Goal: Information Seeking & Learning: Learn about a topic

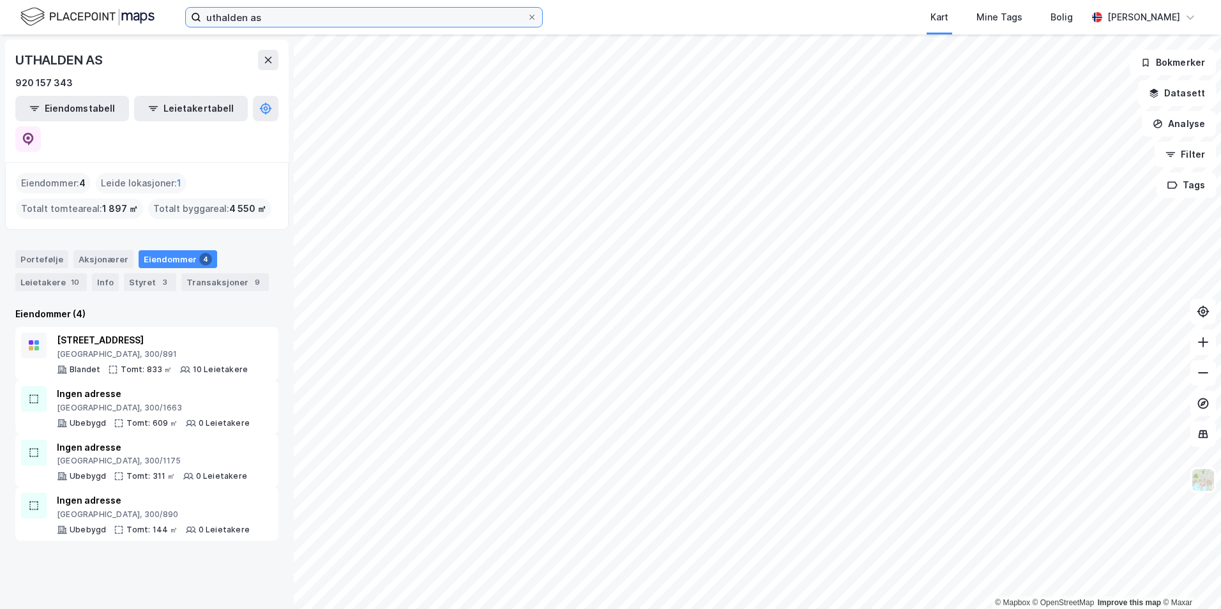
click at [270, 15] on input "uthalden as" at bounding box center [364, 17] width 326 height 19
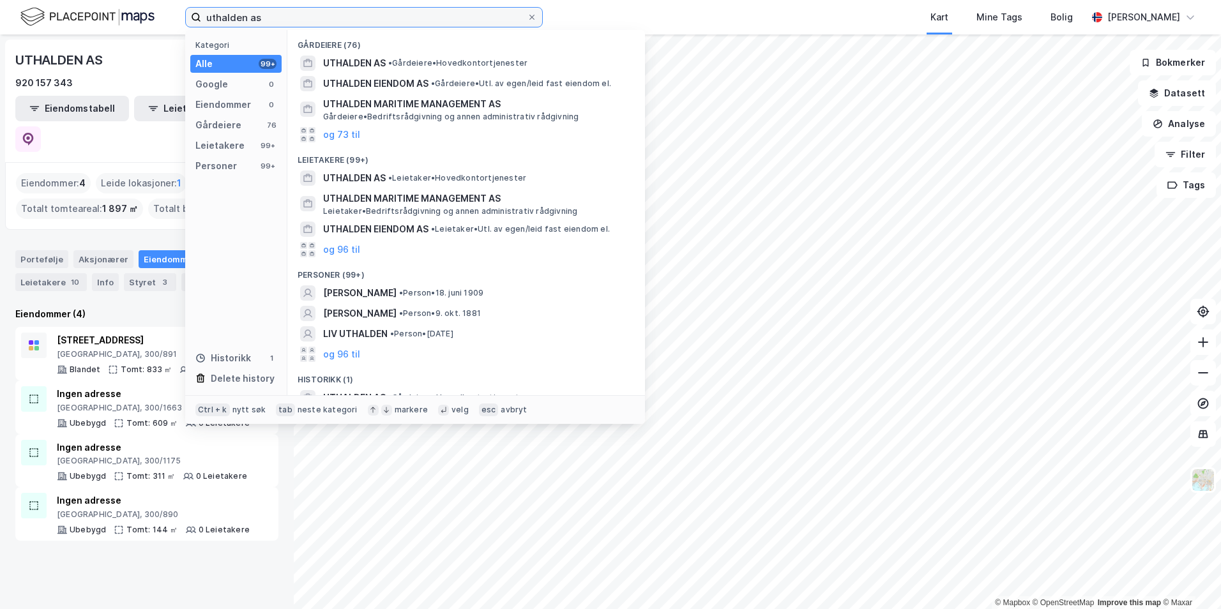
click at [270, 15] on input "uthalden as" at bounding box center [364, 17] width 326 height 19
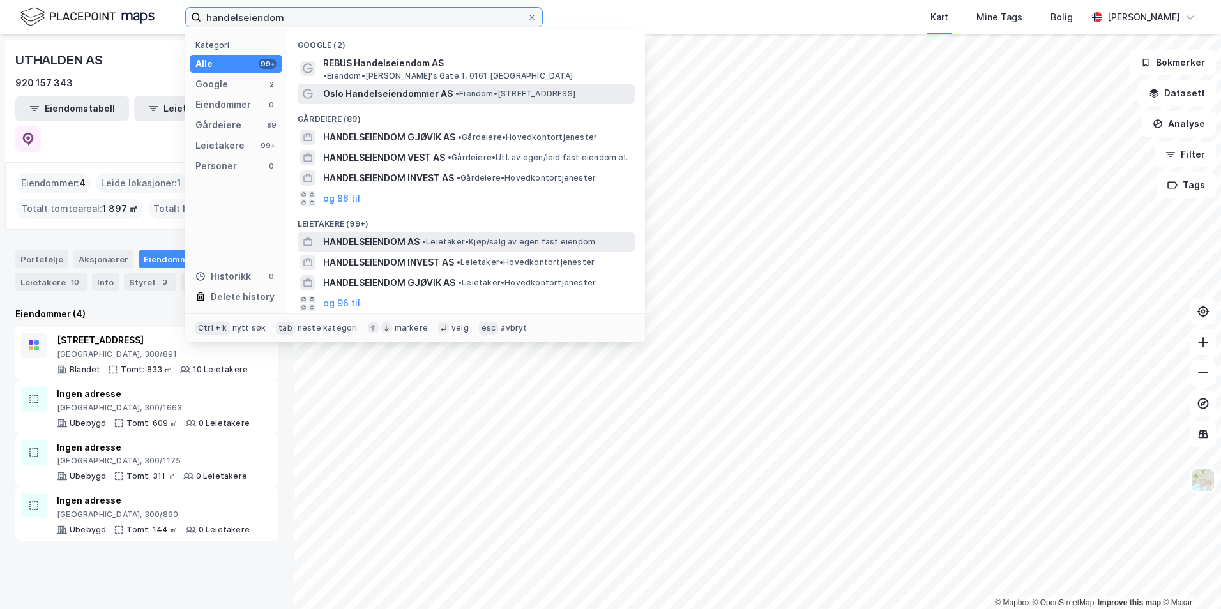
type input "handelseiendom"
click at [425, 237] on span "•" at bounding box center [424, 242] width 4 height 10
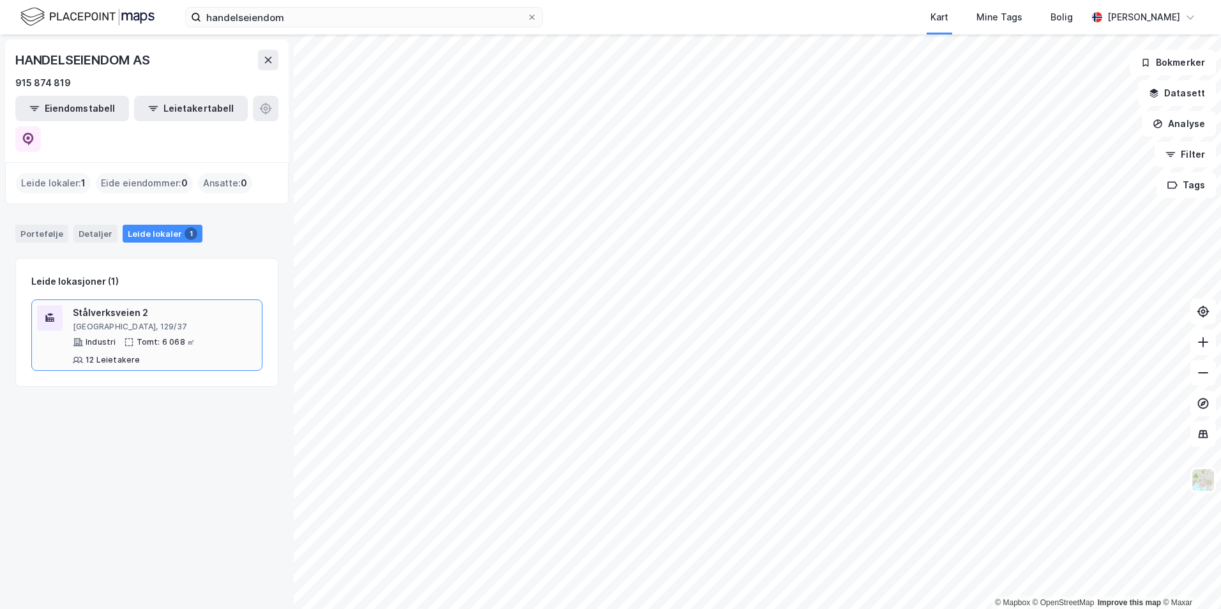
click at [202, 337] on div "Industri Tomt: 6 068 ㎡ 12 Leietakere" at bounding box center [165, 351] width 184 height 28
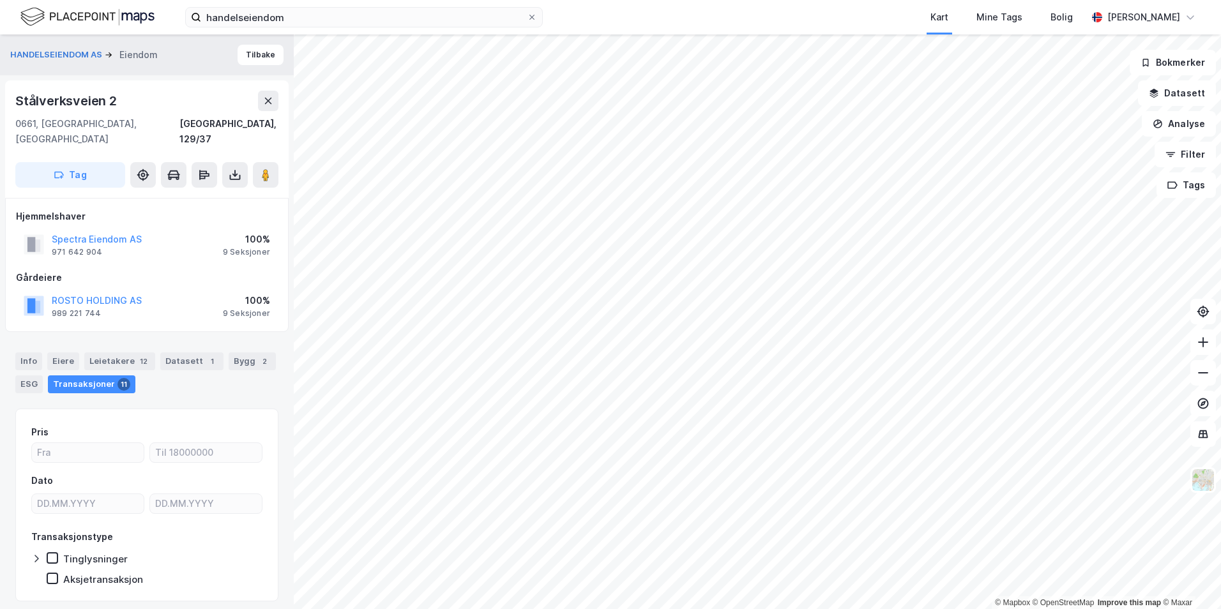
scroll to position [1, 0]
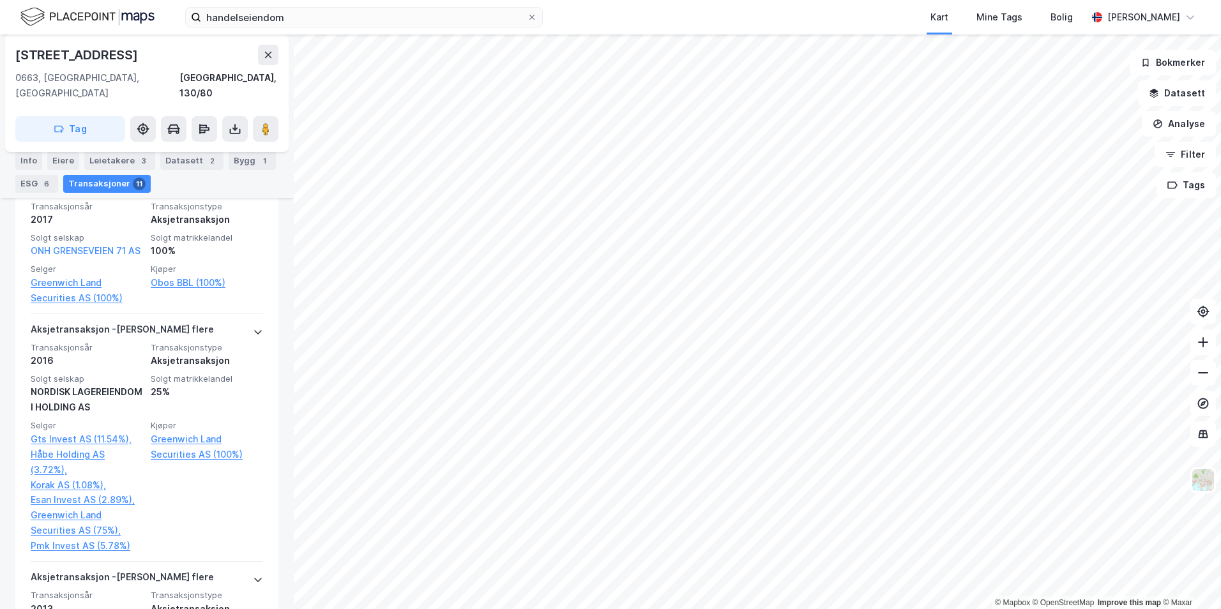
scroll to position [639, 0]
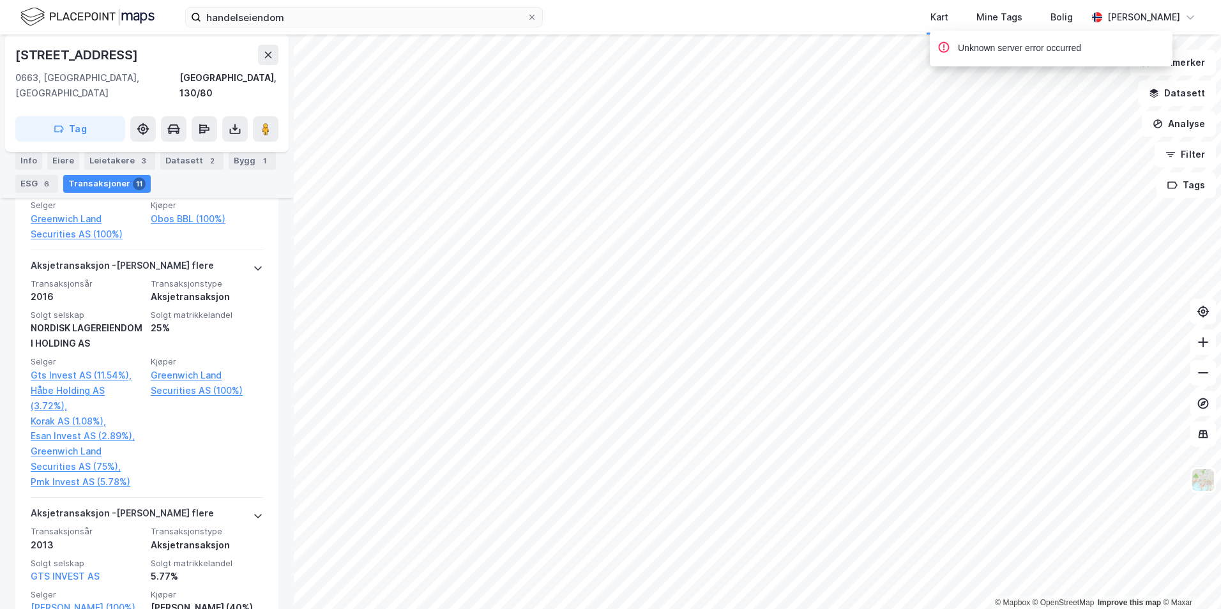
click at [388, 6] on div "handelseiendom Kart Mine Tags [PERSON_NAME] [PERSON_NAME]" at bounding box center [610, 17] width 1221 height 34
click at [387, 13] on input "handelseiendom" at bounding box center [364, 17] width 326 height 19
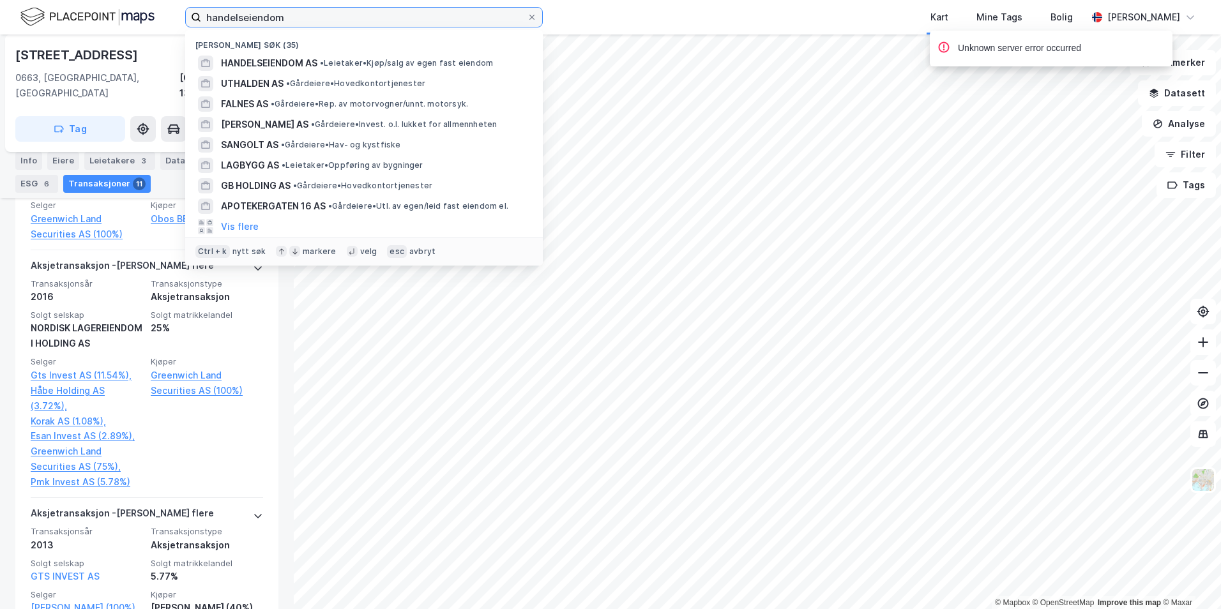
click at [387, 13] on input "handelseiendom" at bounding box center [364, 17] width 326 height 19
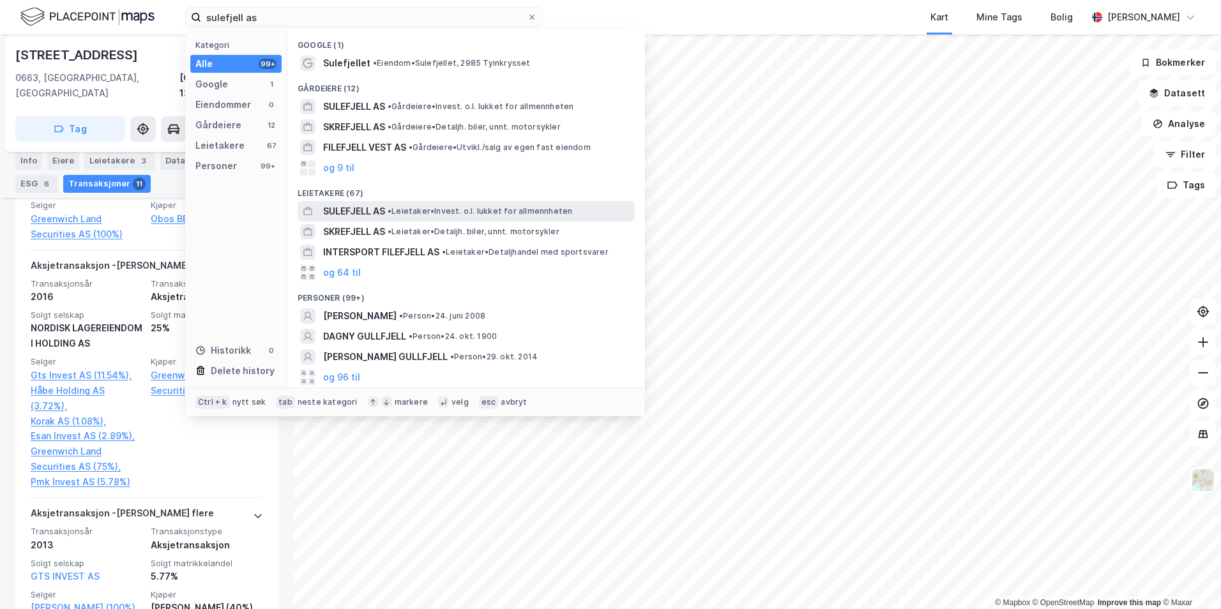
click at [392, 211] on span "•" at bounding box center [390, 211] width 4 height 10
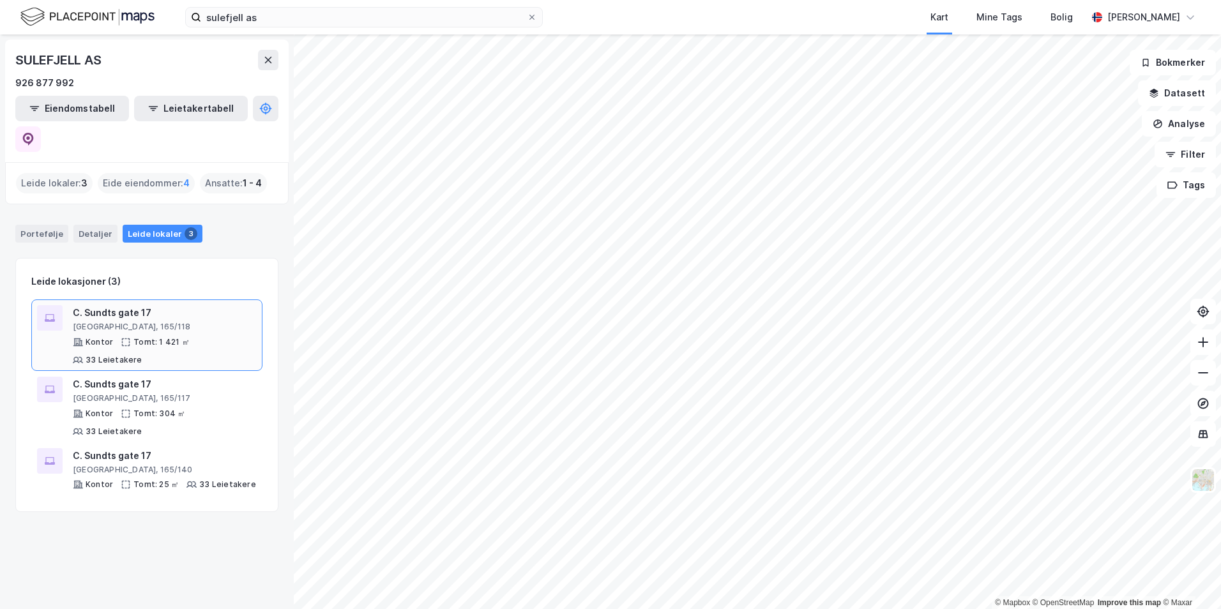
click at [183, 305] on div "C. Sundts gate 17" at bounding box center [165, 312] width 184 height 15
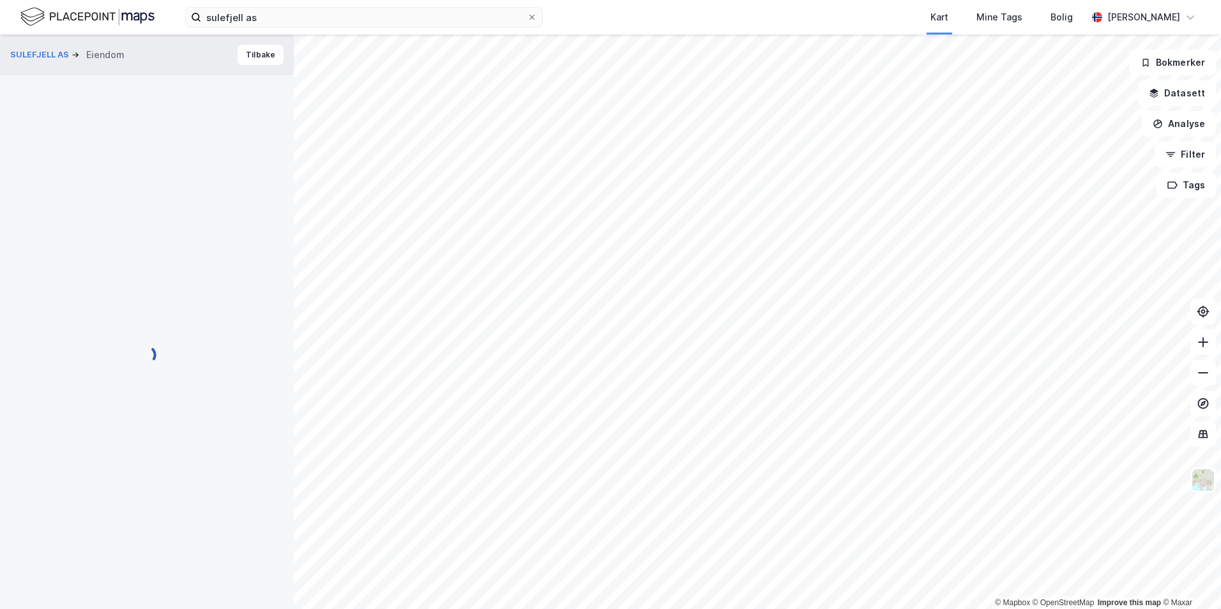
scroll to position [23, 0]
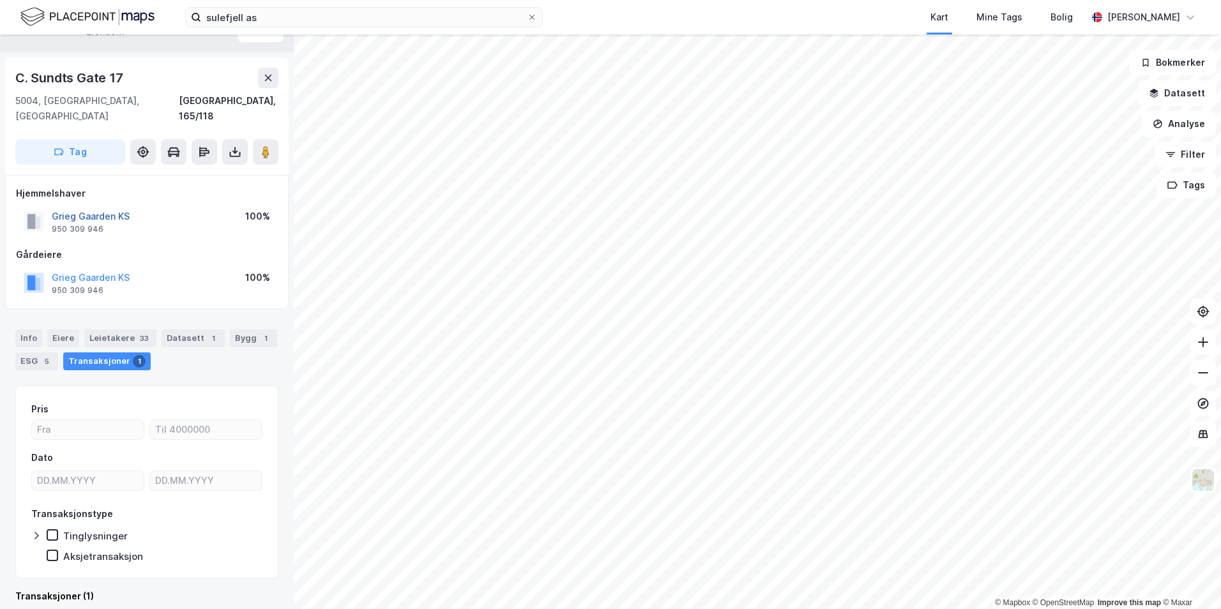
click at [0, 0] on button "Grieg Gaarden KS" at bounding box center [0, 0] width 0 height 0
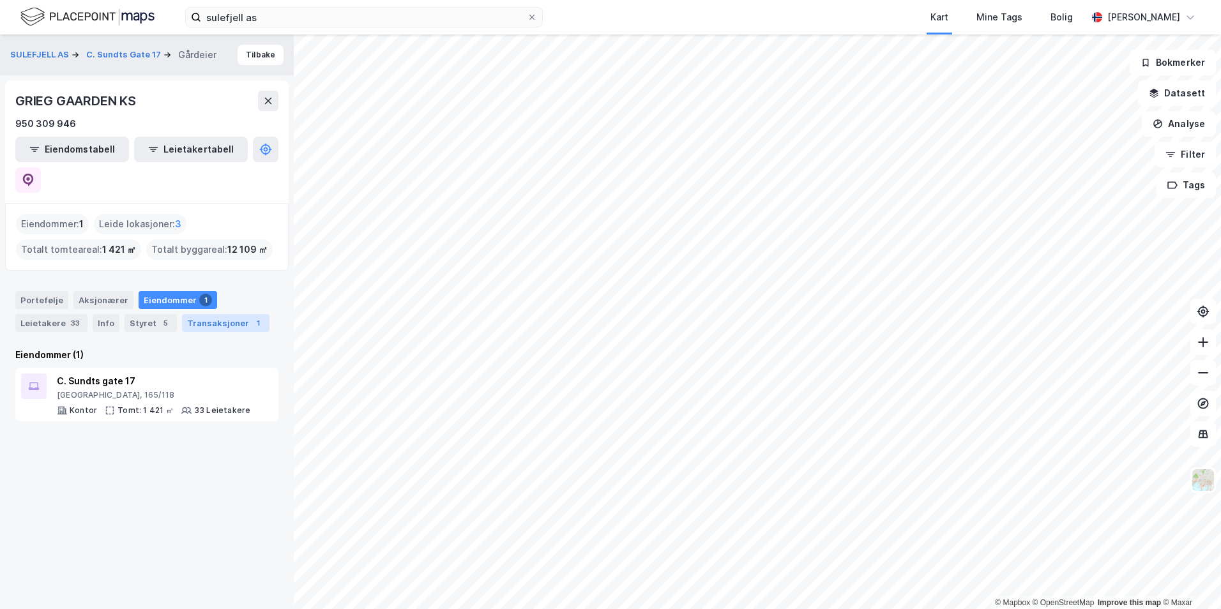
click at [202, 314] on div "Transaksjoner 1" at bounding box center [226, 323] width 88 height 18
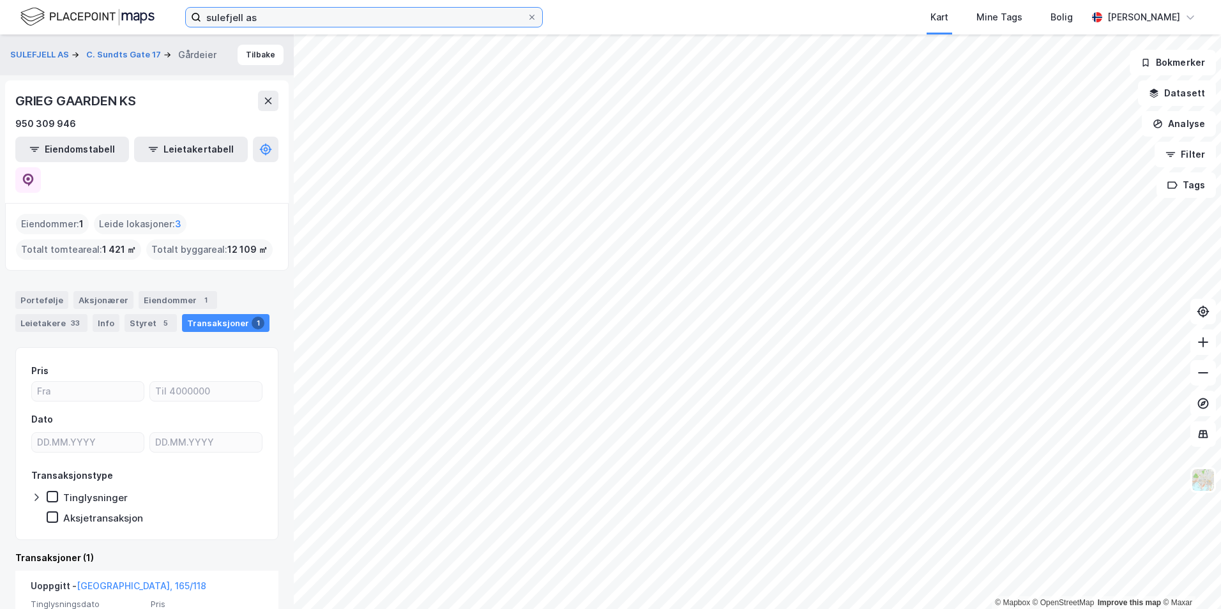
click at [278, 13] on input "sulefjell as" at bounding box center [364, 17] width 326 height 19
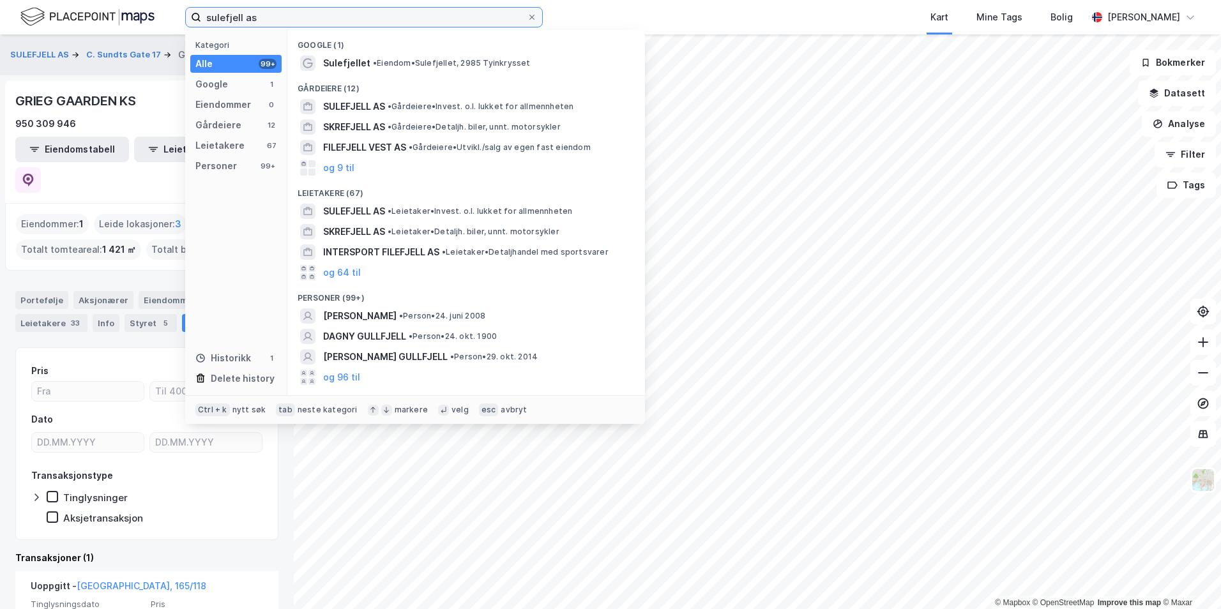
click at [278, 13] on input "sulefjell as" at bounding box center [364, 17] width 326 height 19
type input "c"
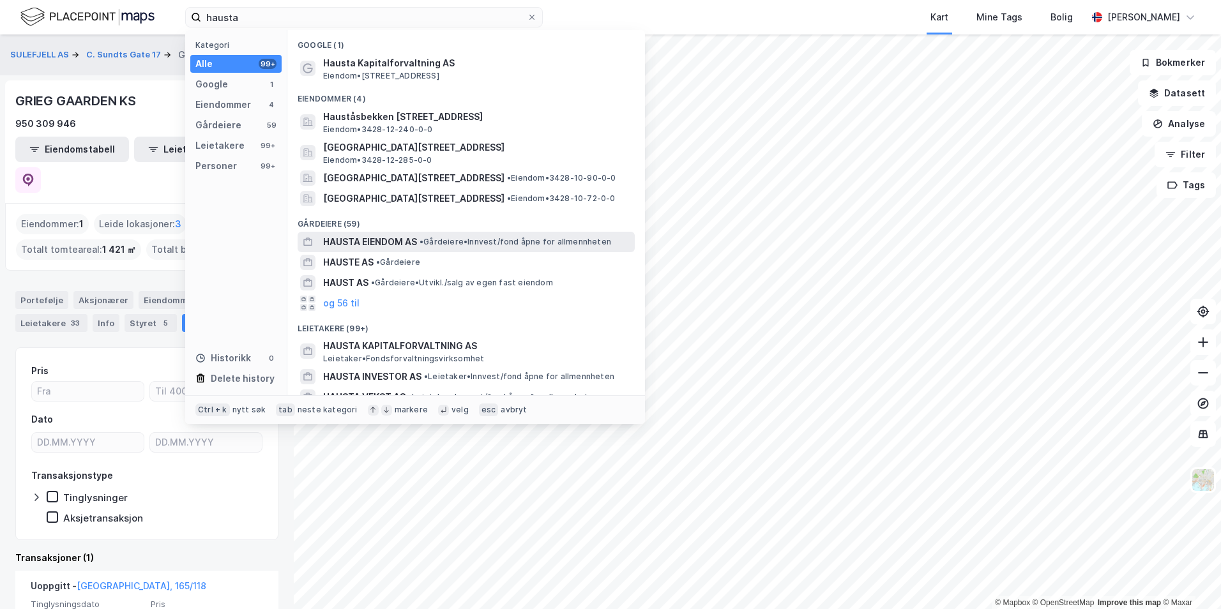
click at [530, 245] on span "• Gårdeiere • Innvest/fond åpne for allmennheten" at bounding box center [516, 242] width 192 height 10
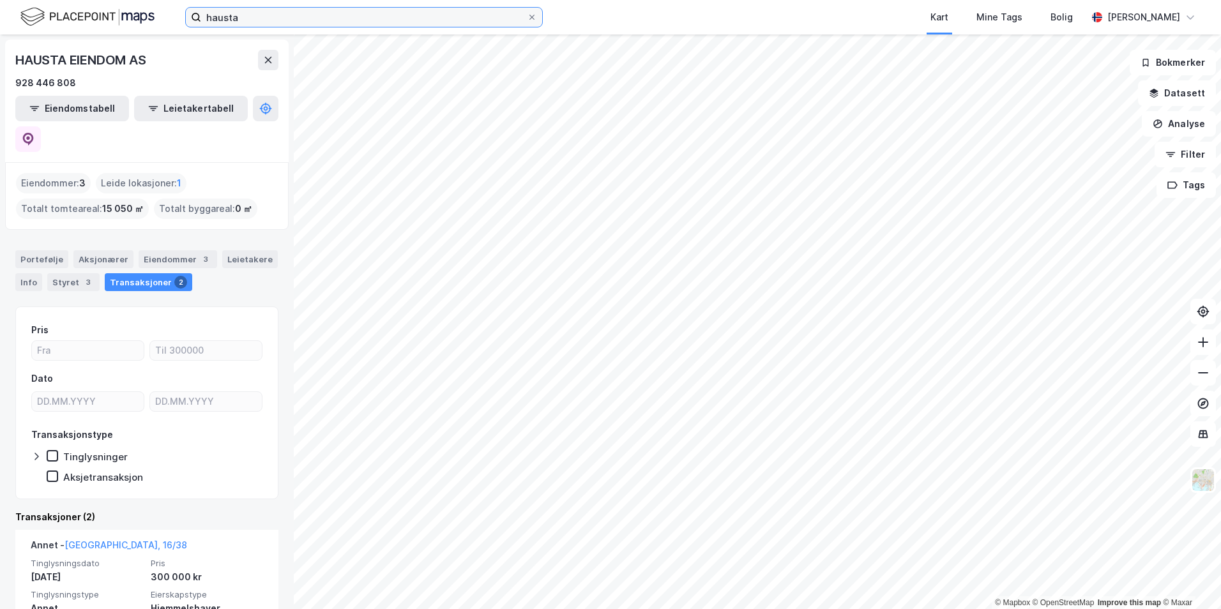
click at [277, 26] on input "hausta" at bounding box center [364, 17] width 326 height 19
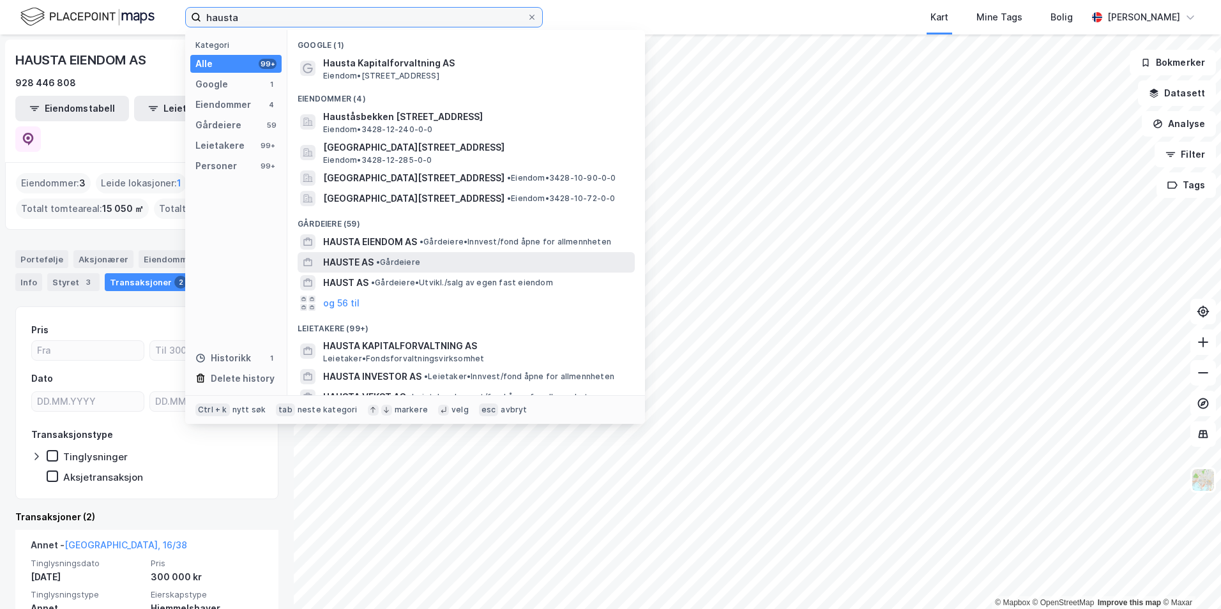
scroll to position [64, 0]
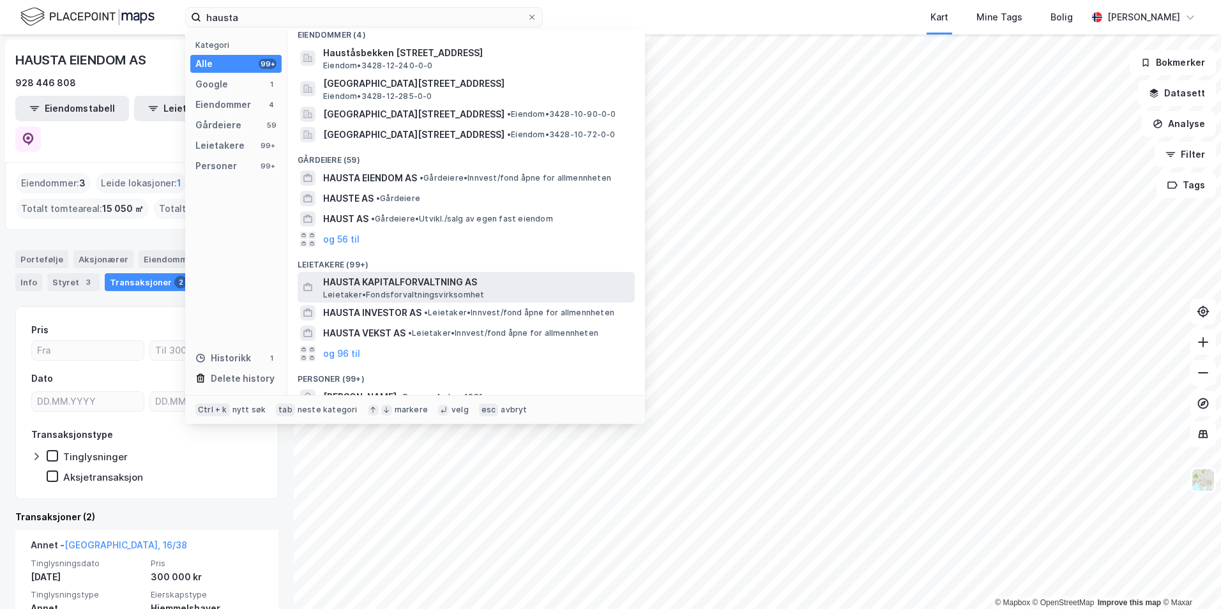
click at [466, 277] on span "HAUSTA KAPITALFORVALTNING AS" at bounding box center [476, 282] width 307 height 15
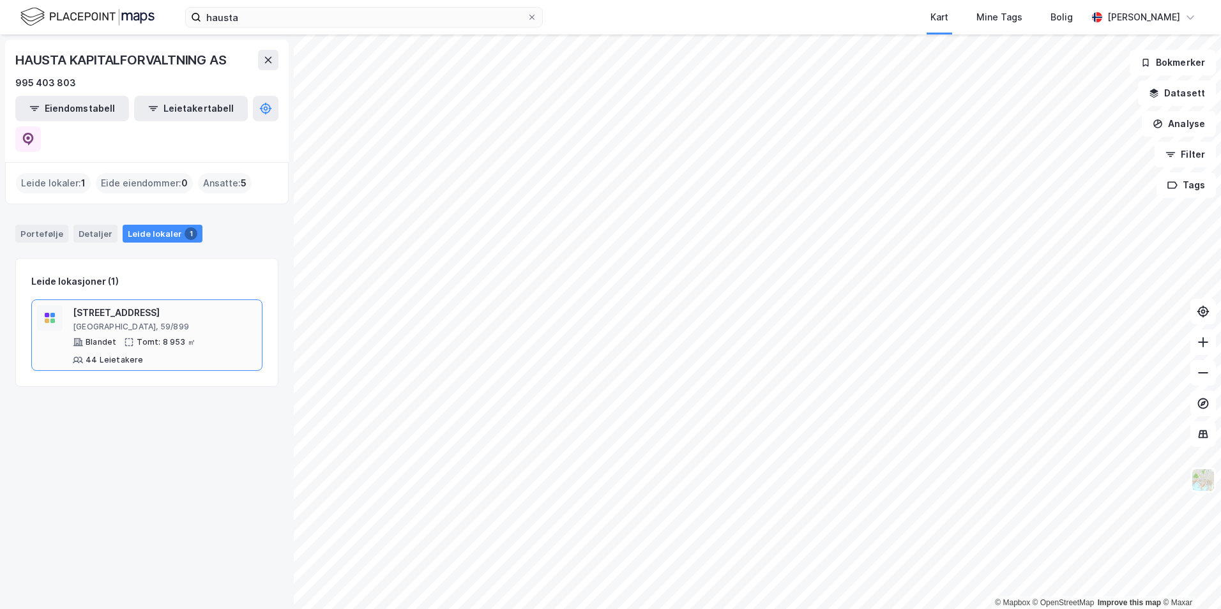
click at [155, 305] on div "[STREET_ADDRESS]" at bounding box center [165, 312] width 184 height 15
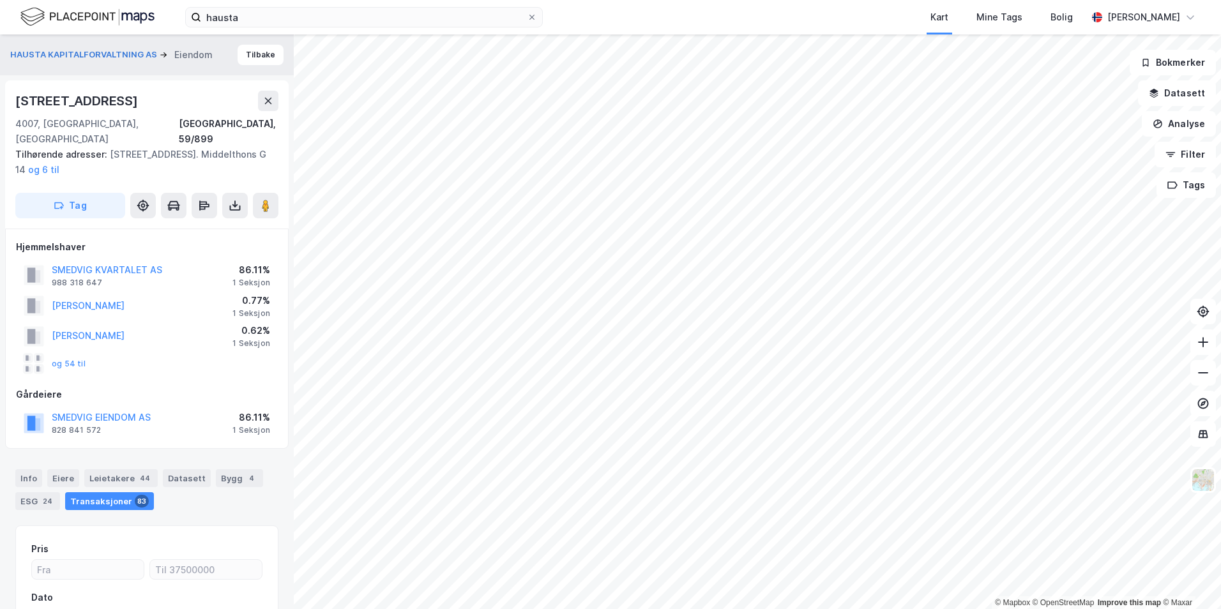
scroll to position [23, 0]
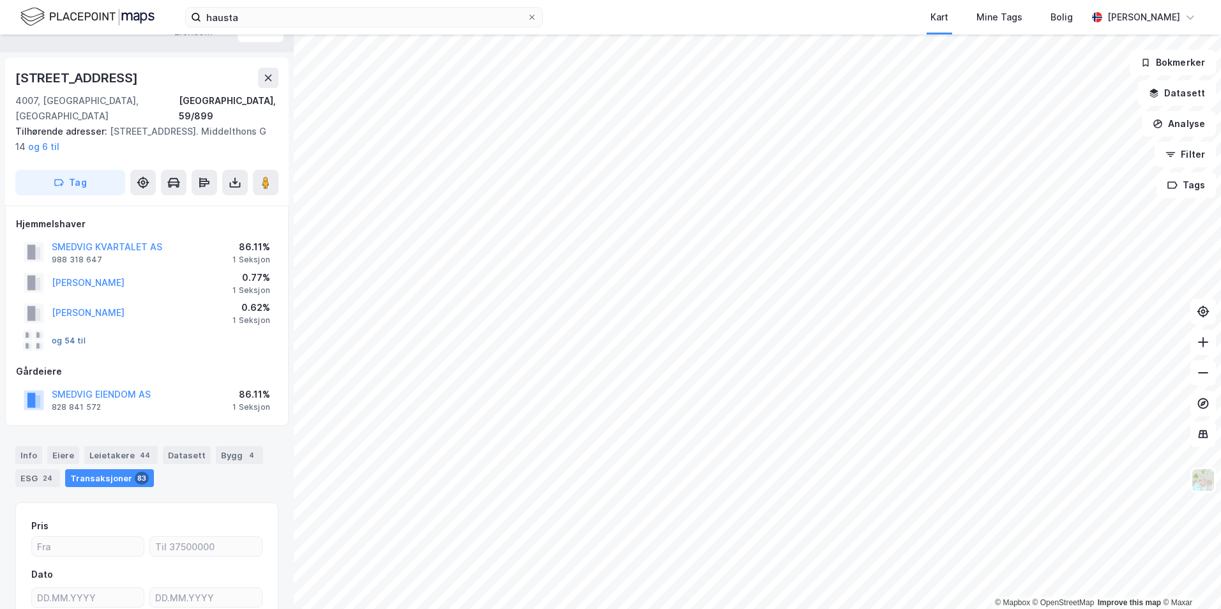
click at [0, 0] on button "og 54 til" at bounding box center [0, 0] width 0 height 0
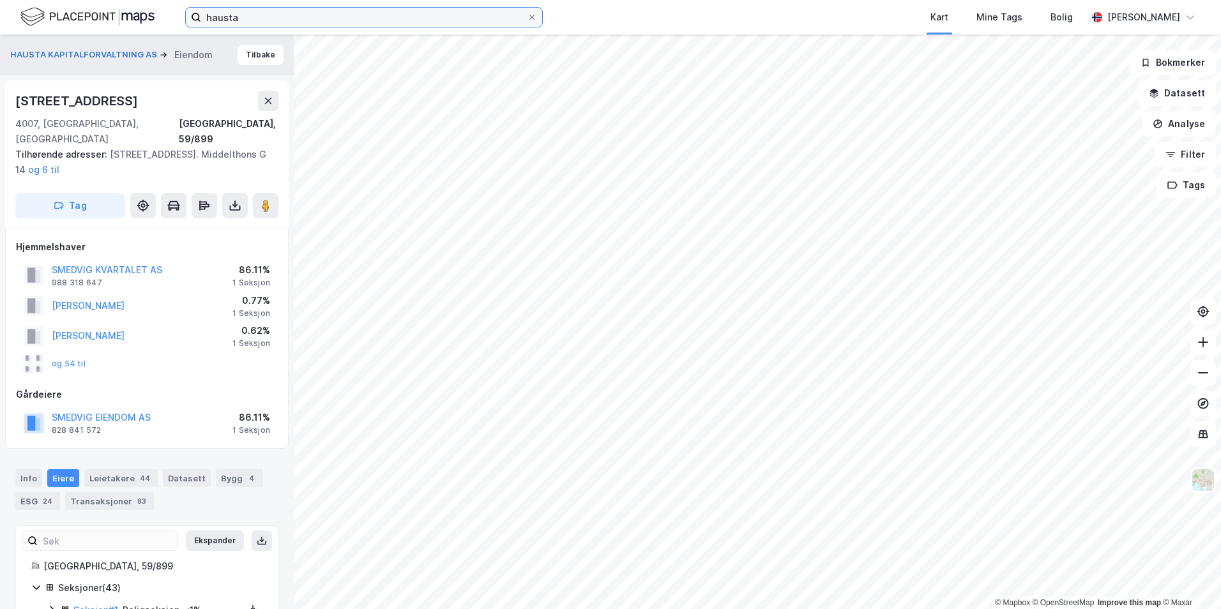
click at [251, 16] on input "hausta" at bounding box center [364, 17] width 326 height 19
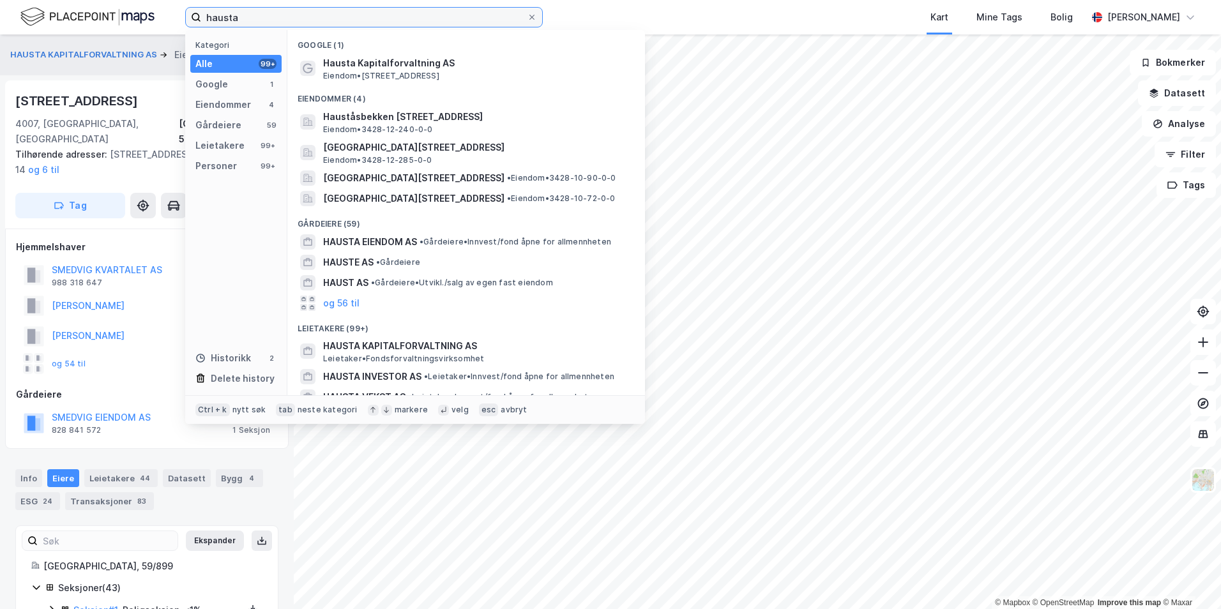
click at [251, 16] on input "hausta" at bounding box center [364, 17] width 326 height 19
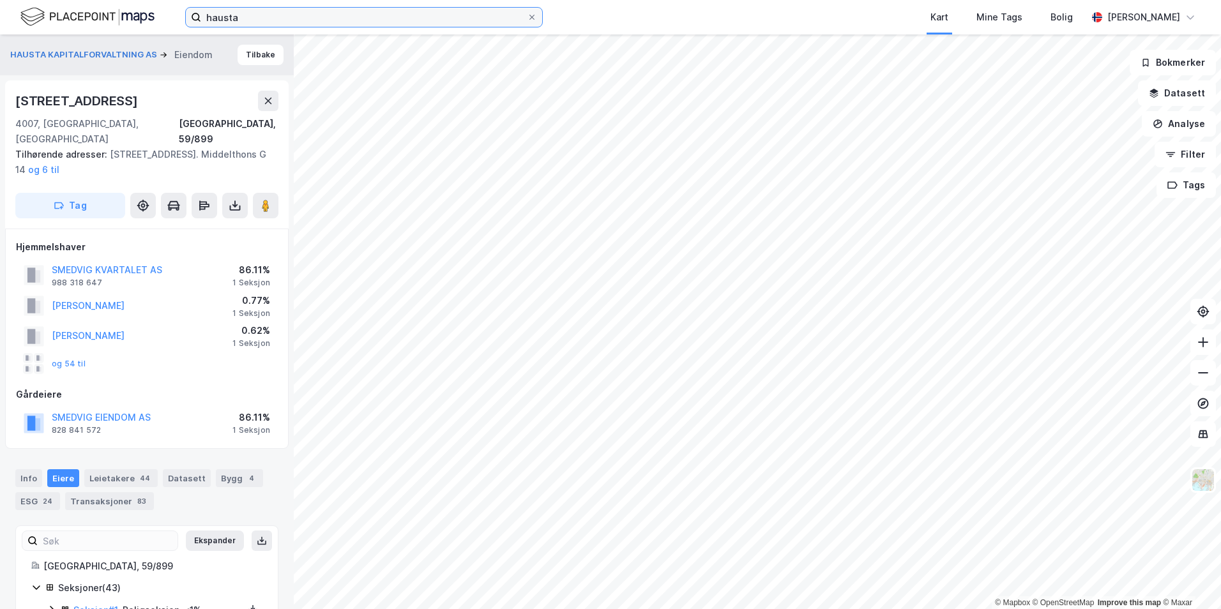
click at [276, 9] on input "hausta" at bounding box center [364, 17] width 326 height 19
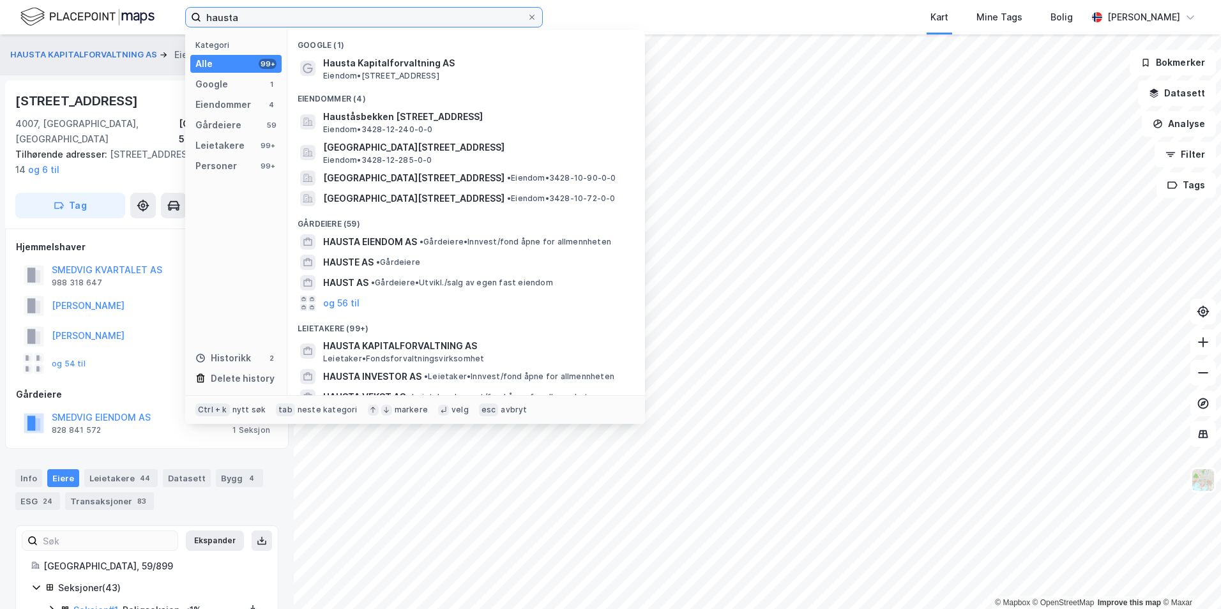
click at [276, 9] on input "hausta" at bounding box center [364, 17] width 326 height 19
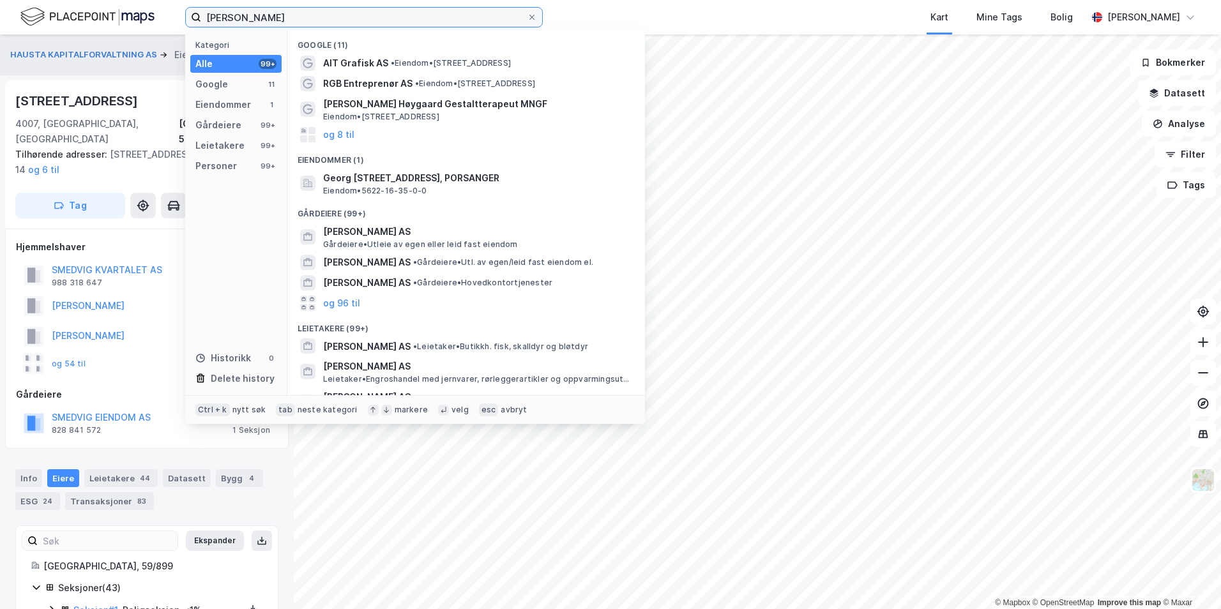
click at [267, 15] on input "[PERSON_NAME]" at bounding box center [364, 17] width 326 height 19
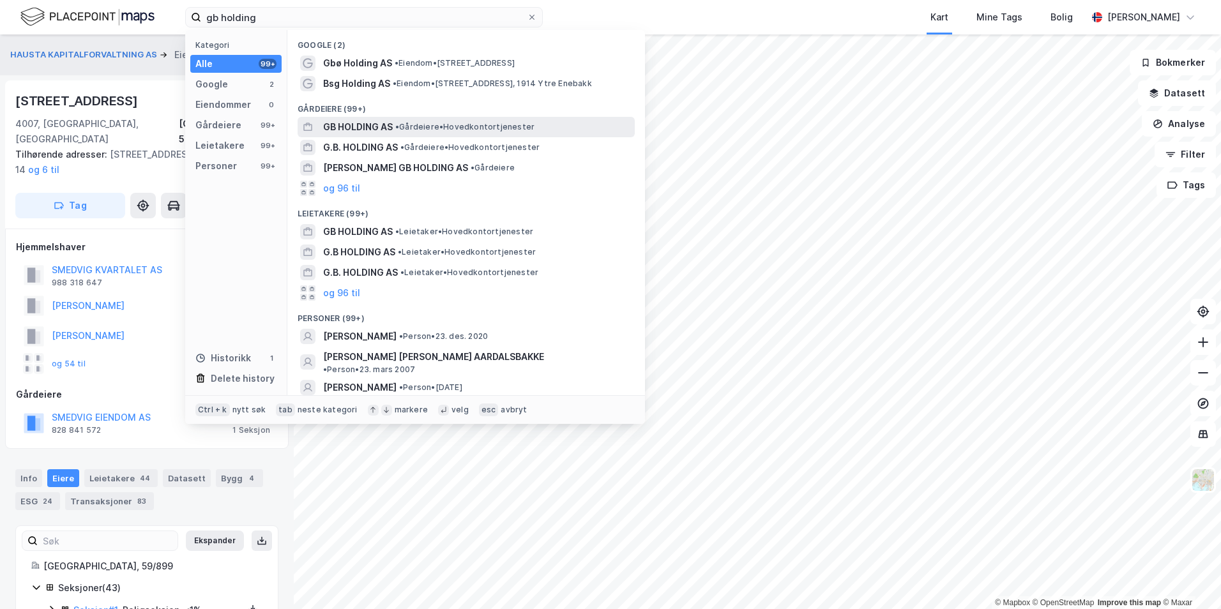
click at [526, 122] on span "• Gårdeiere • Hovedkontortjenester" at bounding box center [464, 127] width 139 height 10
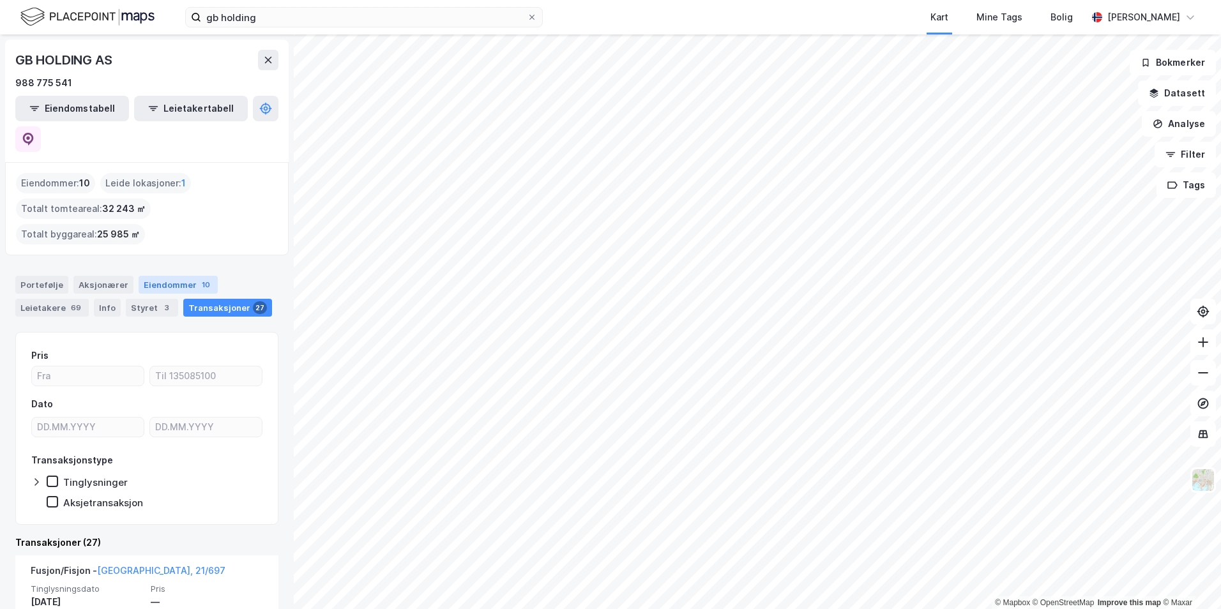
click at [178, 276] on div "Eiendommer 10" at bounding box center [178, 285] width 79 height 18
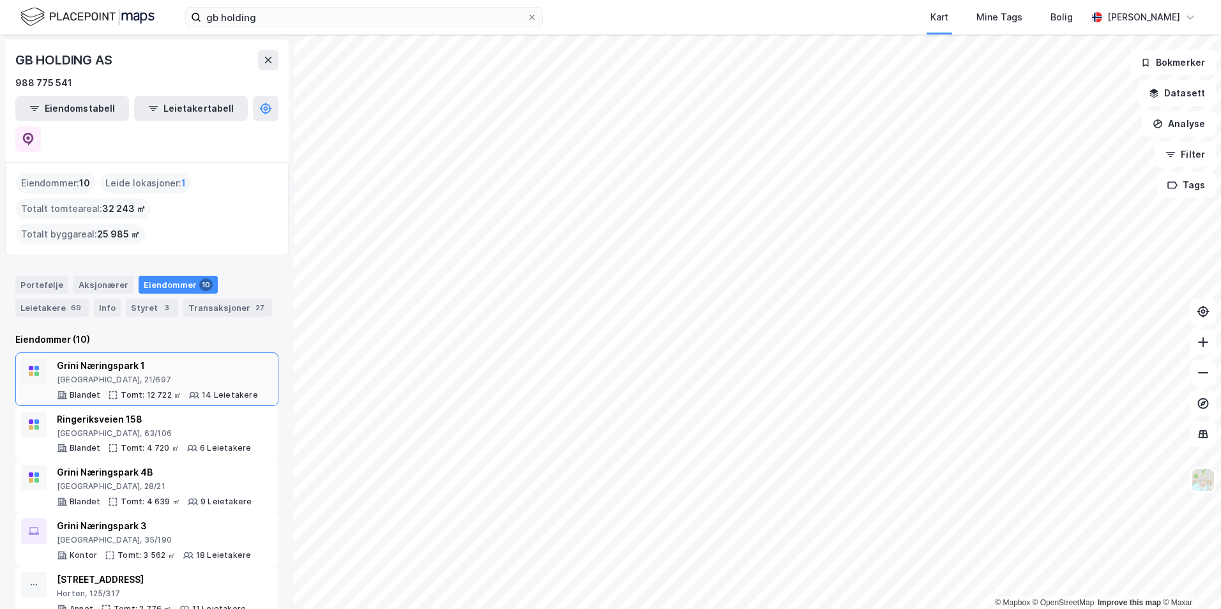
scroll to position [64, 0]
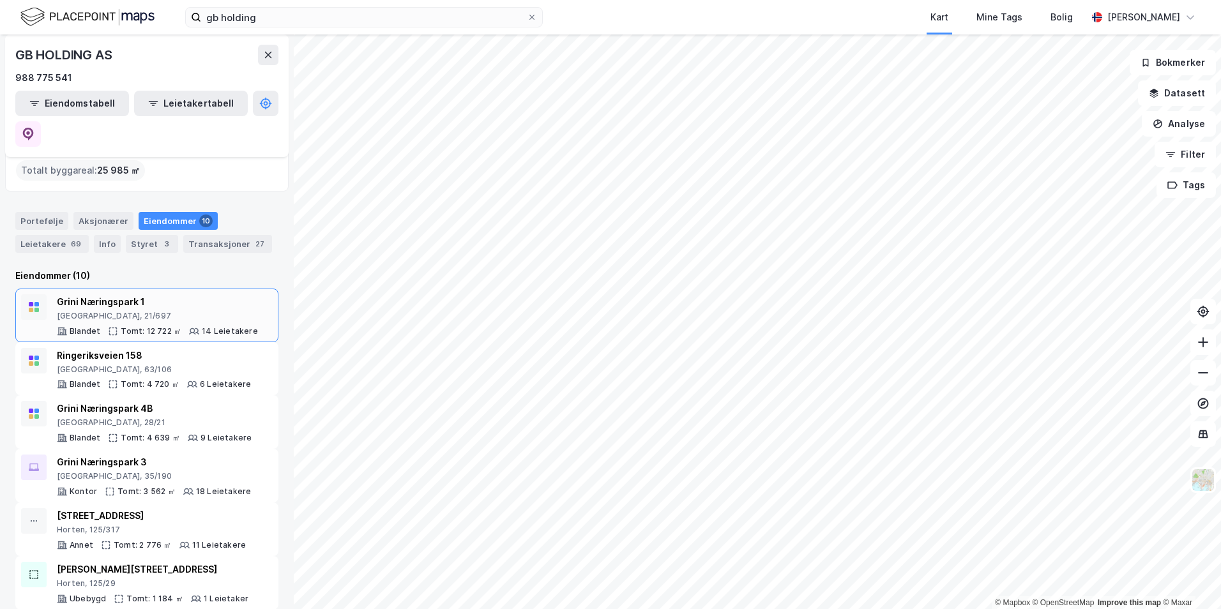
click at [201, 311] on div "[GEOGRAPHIC_DATA], 21/697" at bounding box center [157, 316] width 201 height 10
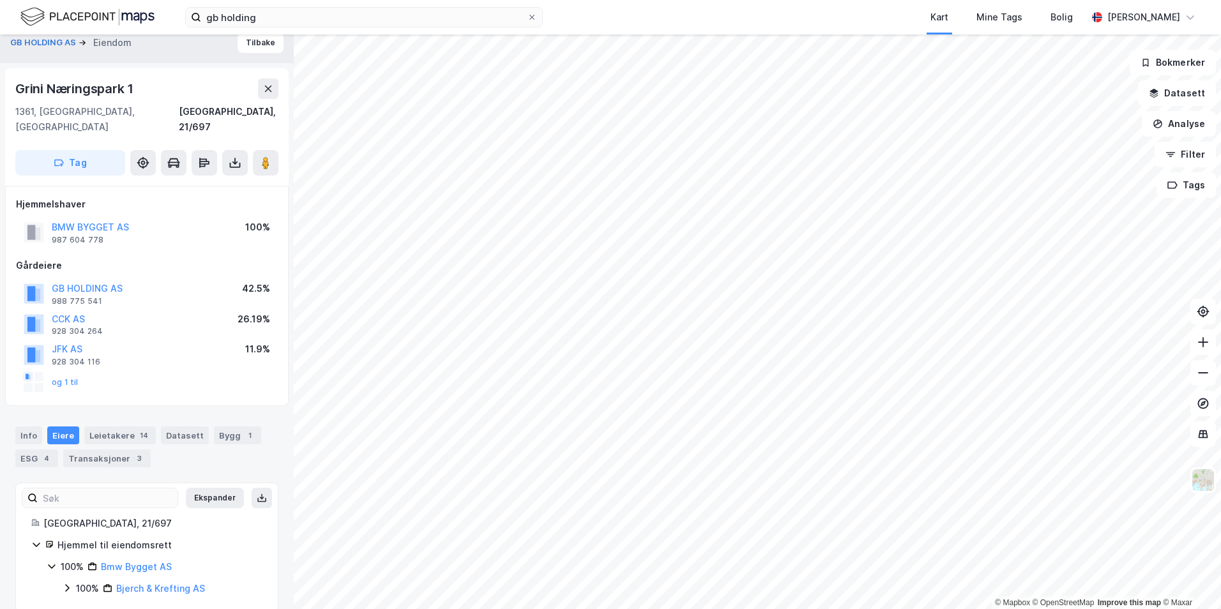
scroll to position [15, 0]
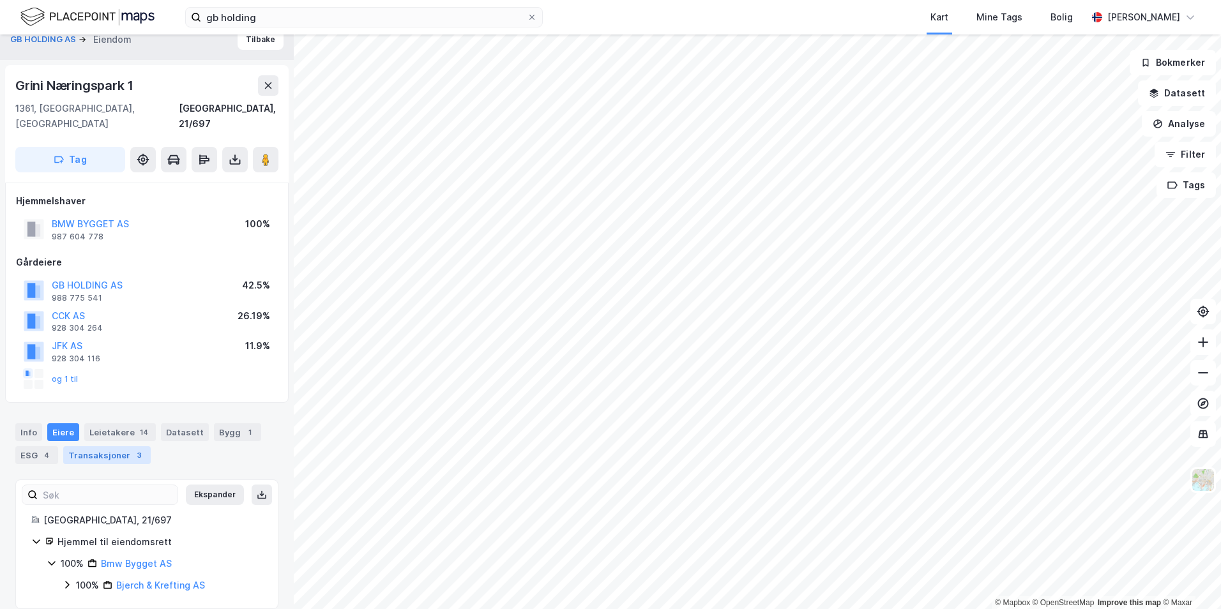
click at [125, 448] on div "Transaksjoner 3" at bounding box center [107, 455] width 88 height 18
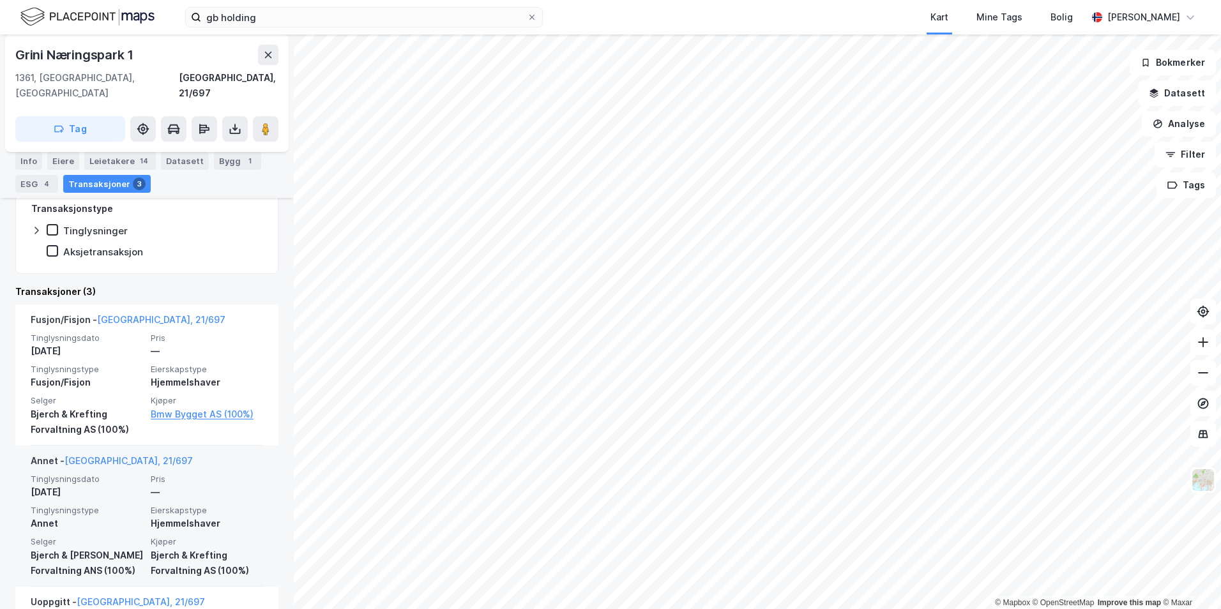
scroll to position [405, 0]
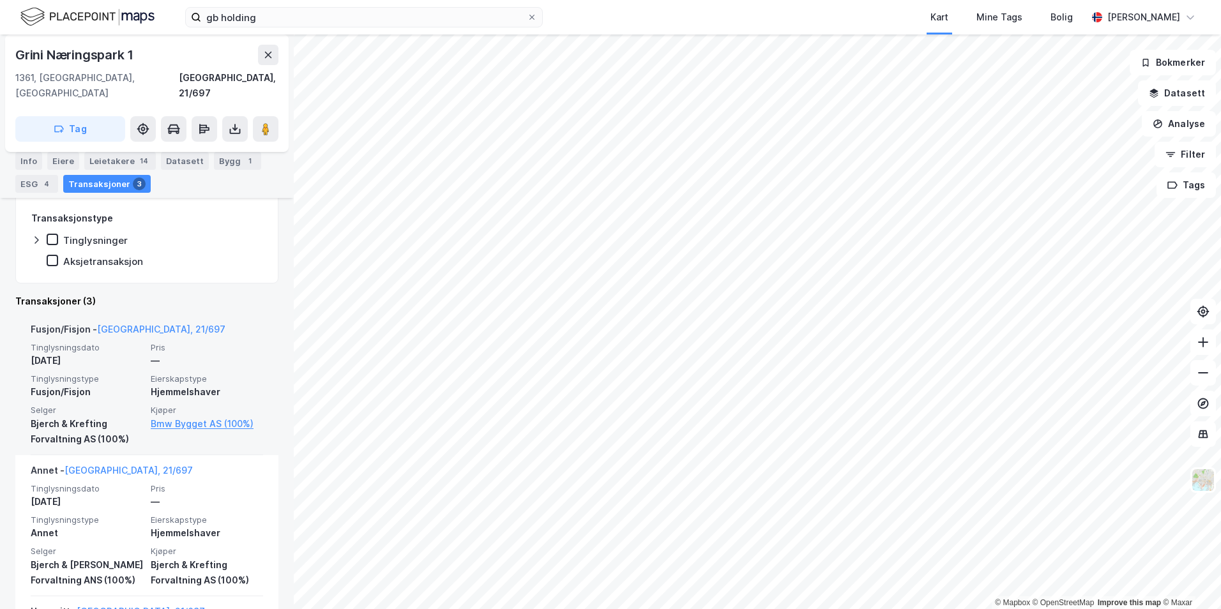
click at [190, 353] on div "—" at bounding box center [207, 360] width 112 height 15
click at [222, 416] on link "Bmw Bygget AS (100%)" at bounding box center [207, 423] width 112 height 15
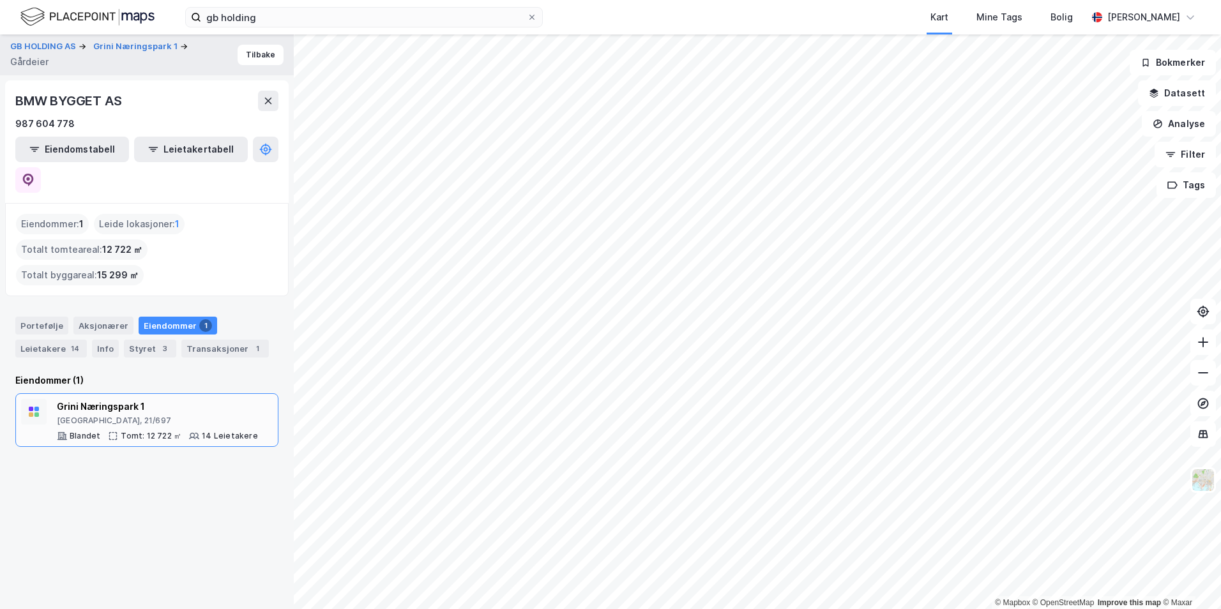
click at [168, 399] on div "Grini Næringspark 1" at bounding box center [157, 406] width 201 height 15
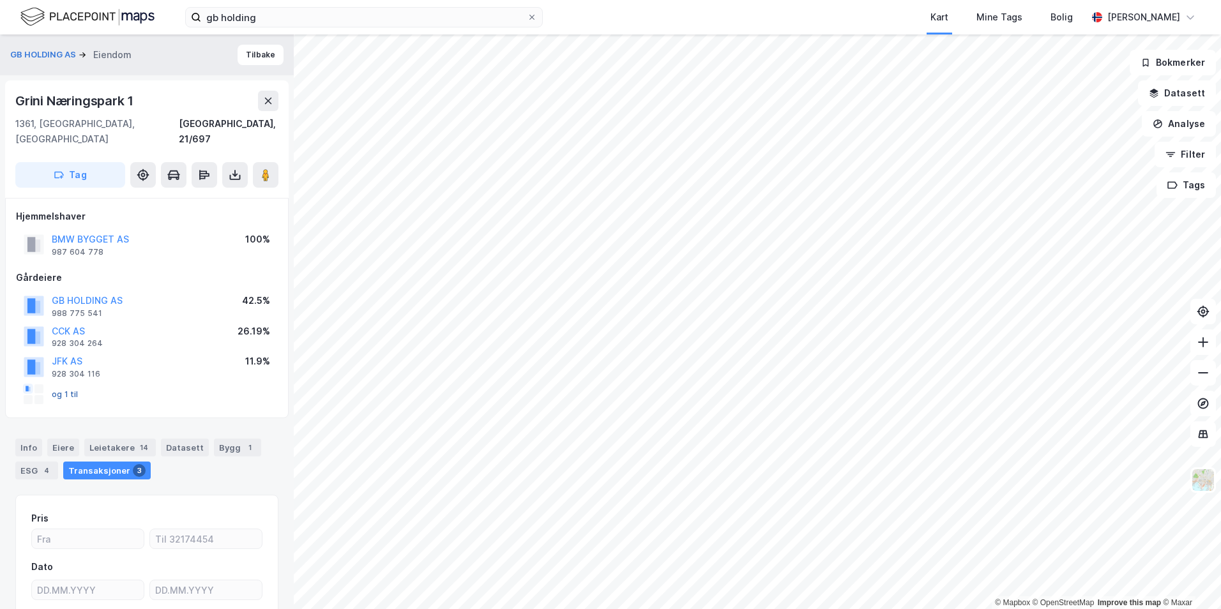
click at [0, 0] on button "og 1 til" at bounding box center [0, 0] width 0 height 0
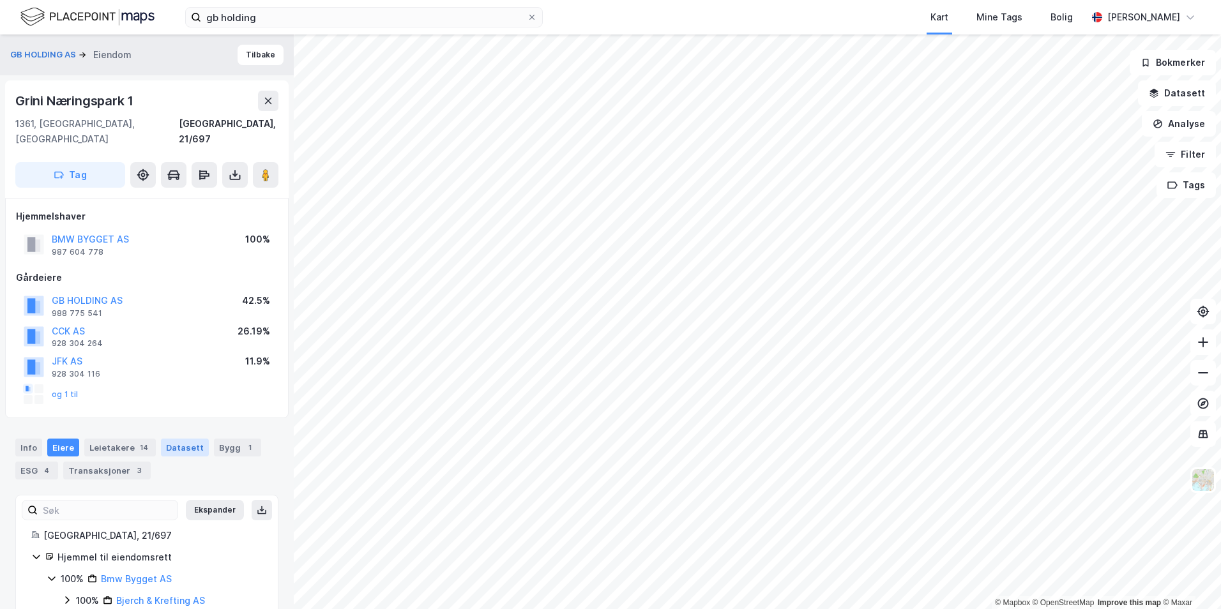
scroll to position [15, 0]
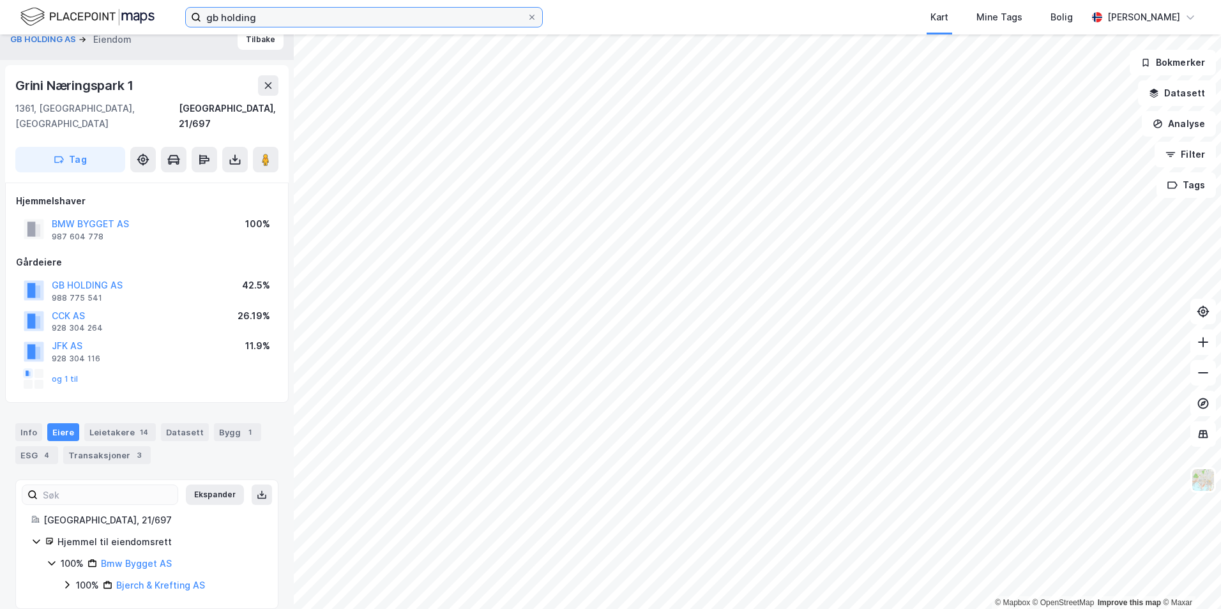
click at [261, 15] on input "gb holding" at bounding box center [364, 17] width 326 height 19
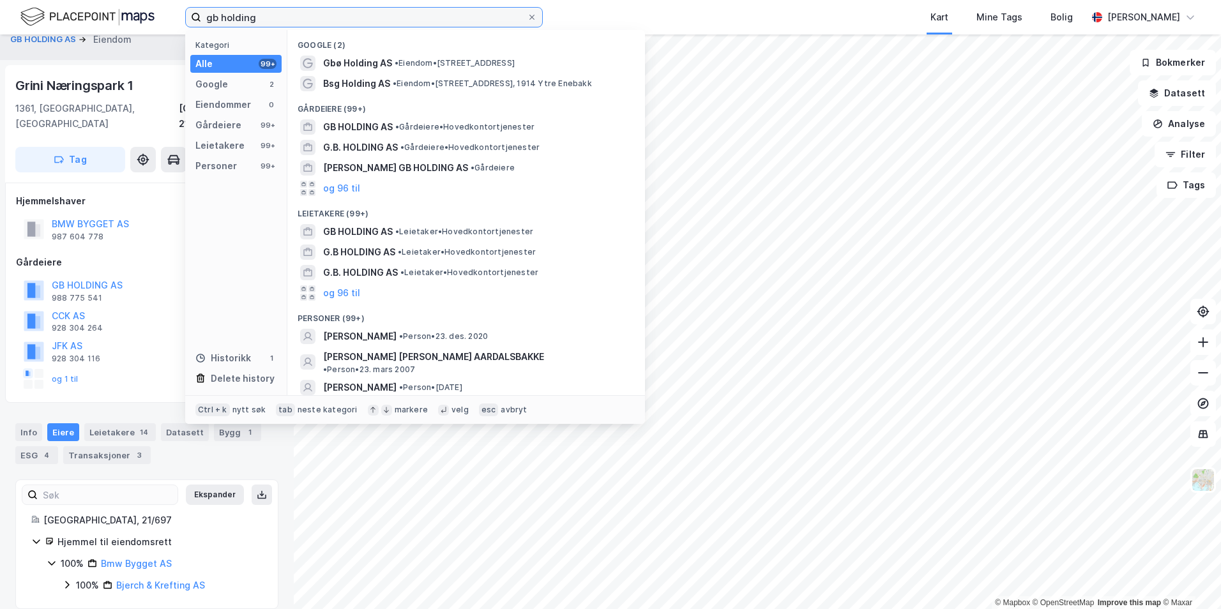
click at [262, 15] on input "gb holding" at bounding box center [364, 17] width 326 height 19
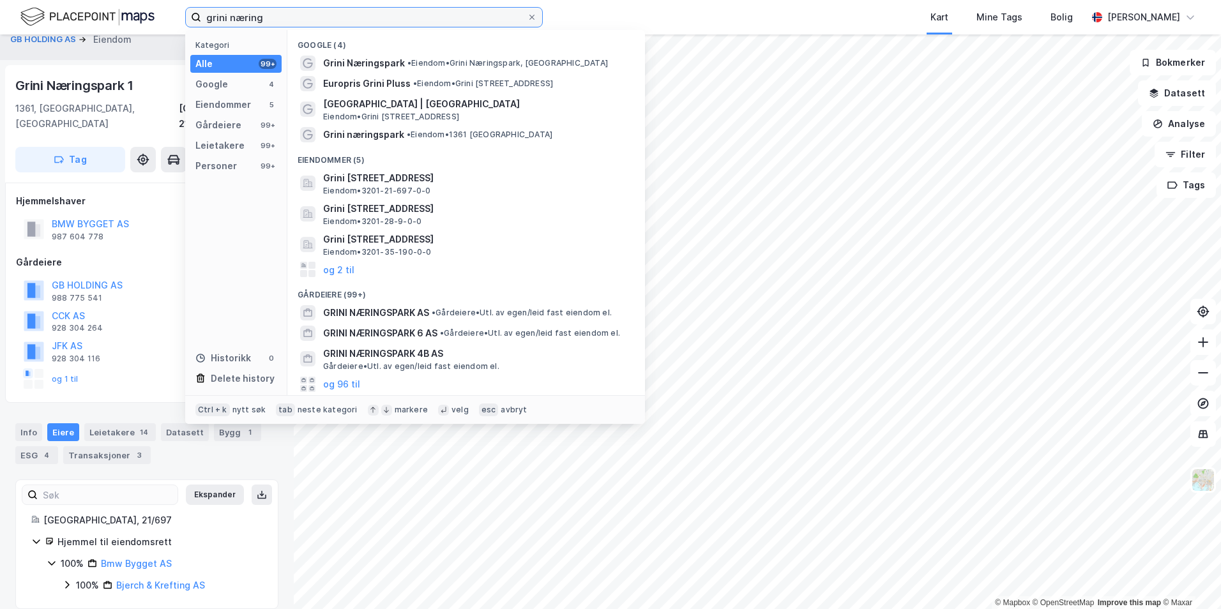
type input "grini næring"
